Goal: Task Accomplishment & Management: Use online tool/utility

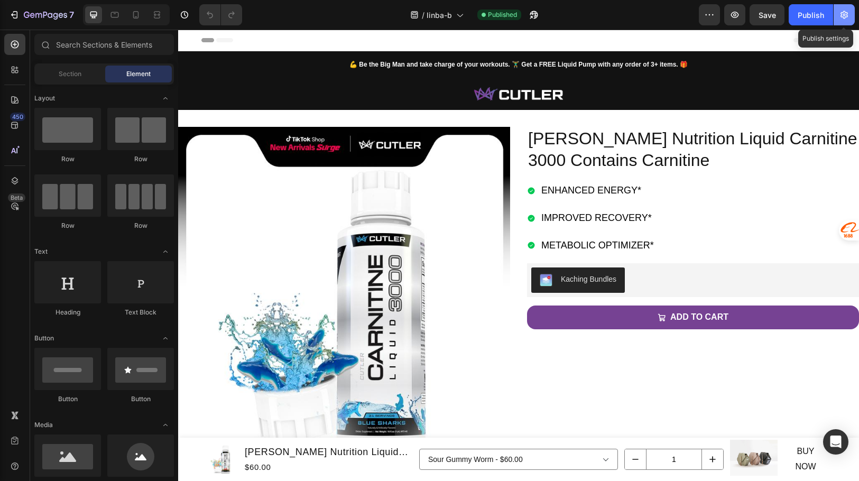
click at [840, 14] on icon "button" at bounding box center [844, 15] width 11 height 11
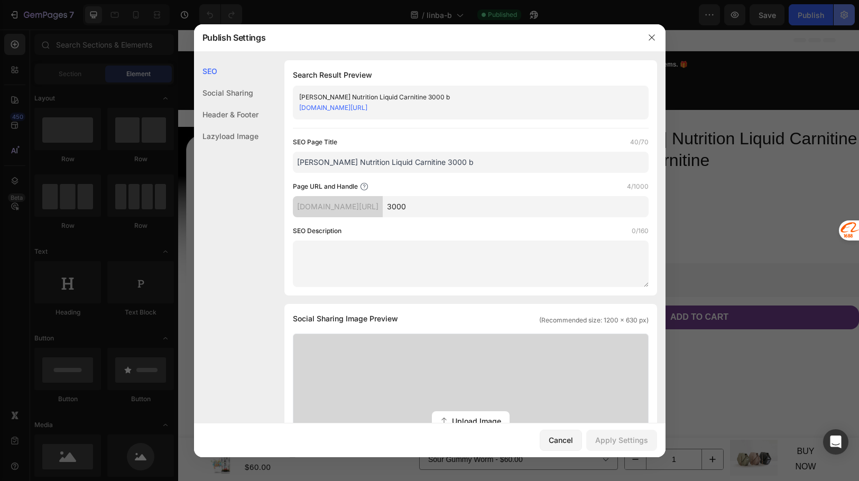
click at [840, 14] on div at bounding box center [429, 240] width 859 height 481
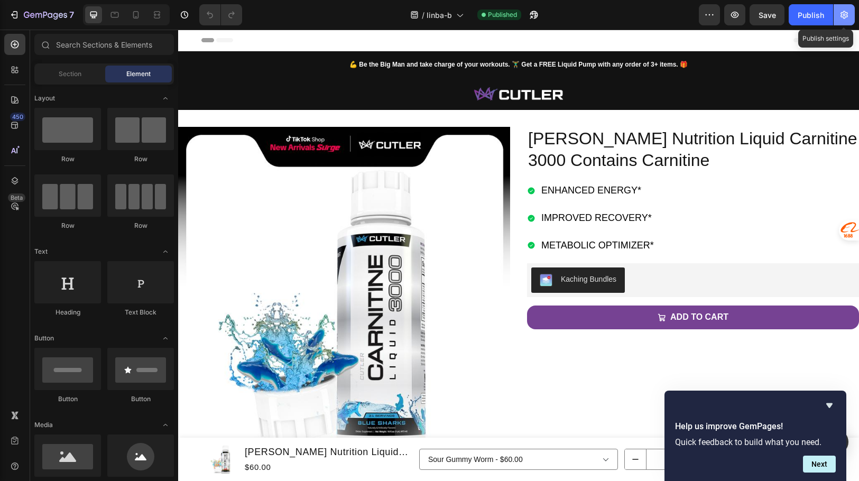
click at [840, 13] on icon "button" at bounding box center [844, 15] width 11 height 11
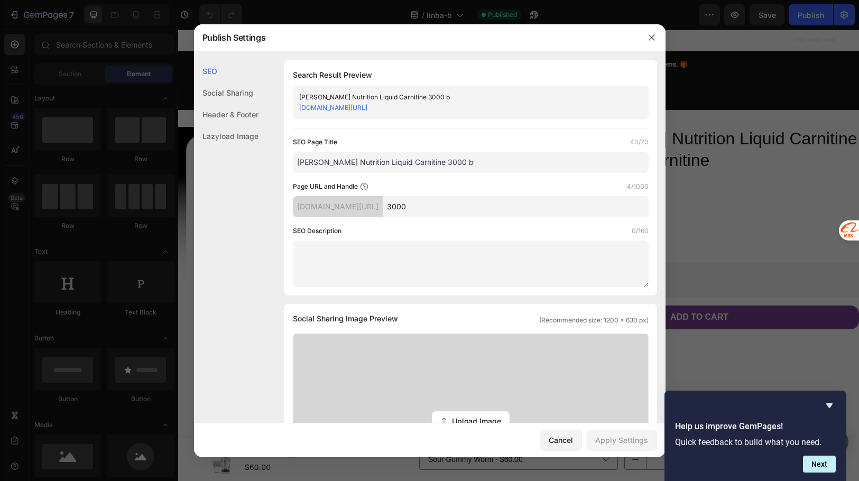
click at [481, 207] on input "3000" at bounding box center [516, 206] width 266 height 21
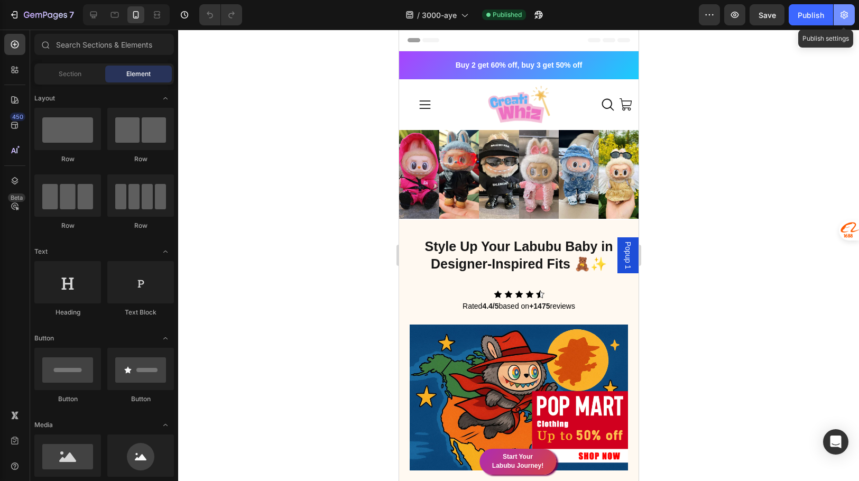
click at [843, 15] on icon "button" at bounding box center [844, 15] width 11 height 11
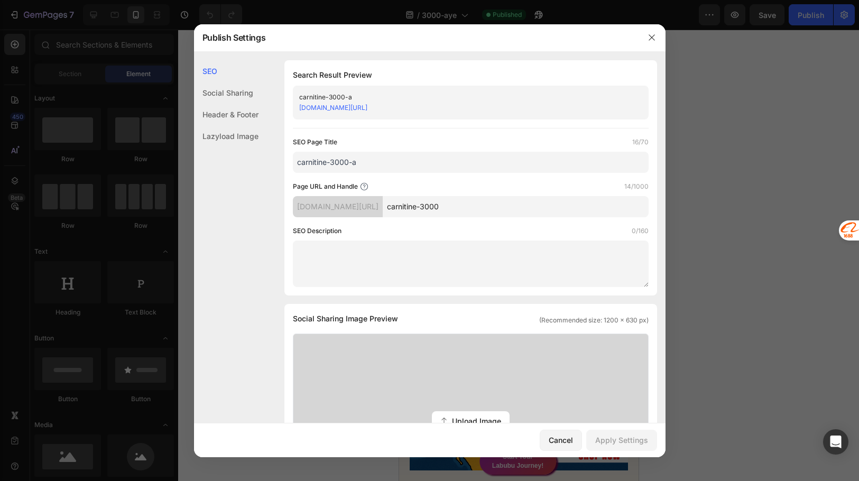
click at [501, 205] on input "carnitine-3000" at bounding box center [516, 206] width 266 height 21
type input "carnitine-3000a"
click at [622, 443] on div "Apply Settings" at bounding box center [621, 440] width 53 height 11
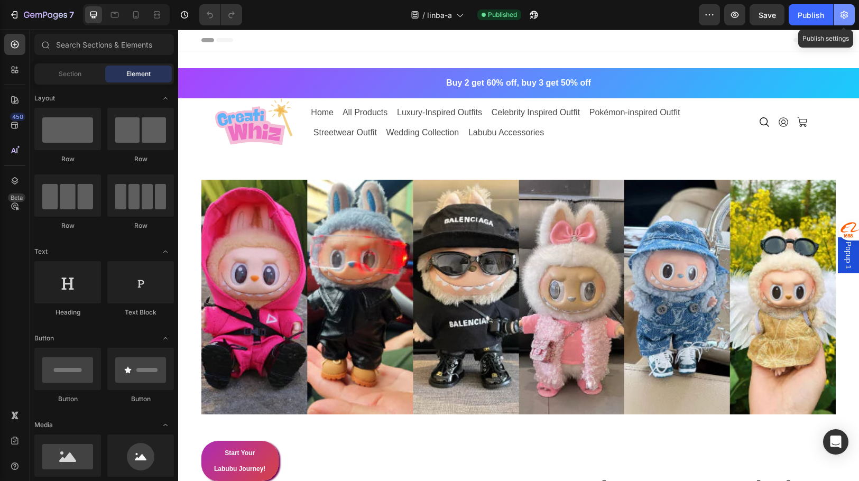
click at [849, 22] on button "button" at bounding box center [844, 14] width 21 height 21
click at [848, 25] on div "7 Version history / Copy of popmart 3a Published Preview Save Publish" at bounding box center [429, 15] width 859 height 30
click at [851, 10] on button "button" at bounding box center [844, 14] width 21 height 21
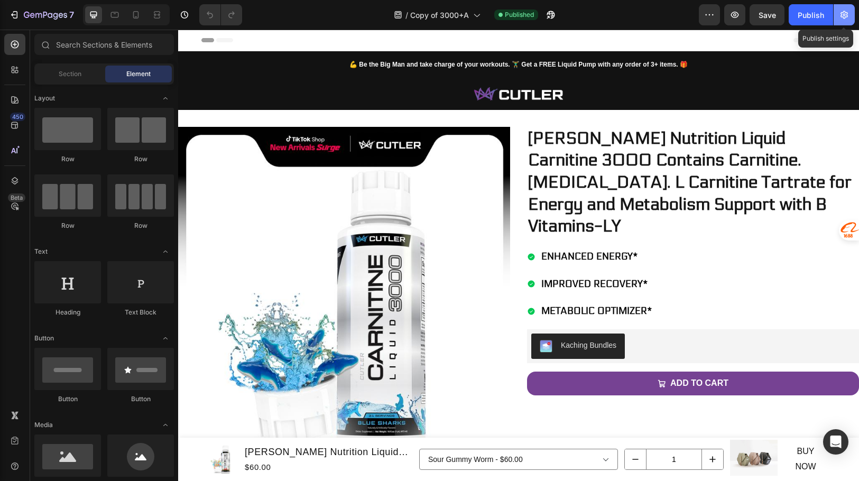
click at [839, 16] on button "button" at bounding box center [844, 14] width 21 height 21
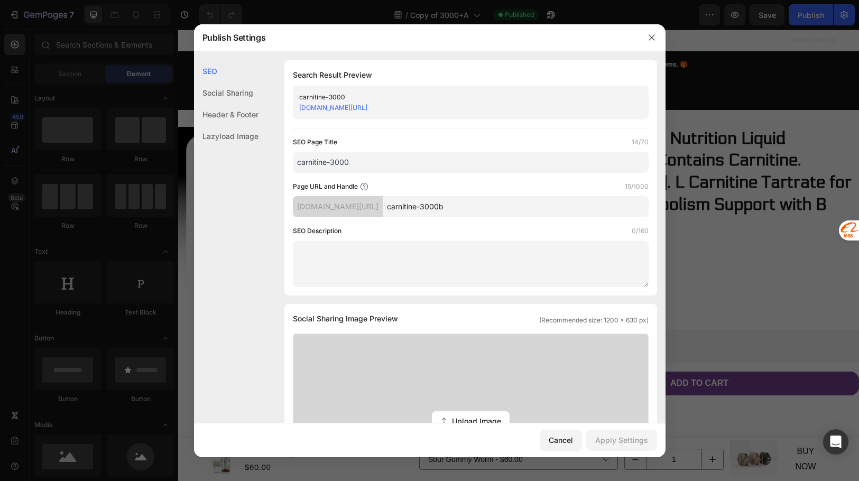
click at [550, 201] on input "carnitine-3000b" at bounding box center [516, 206] width 266 height 21
click at [546, 209] on input "carnitine-3000b" at bounding box center [516, 206] width 266 height 21
type input "carnitine-3000"
click at [612, 444] on div "Apply Settings" at bounding box center [621, 440] width 53 height 11
